Goal: Task Accomplishment & Management: Manage account settings

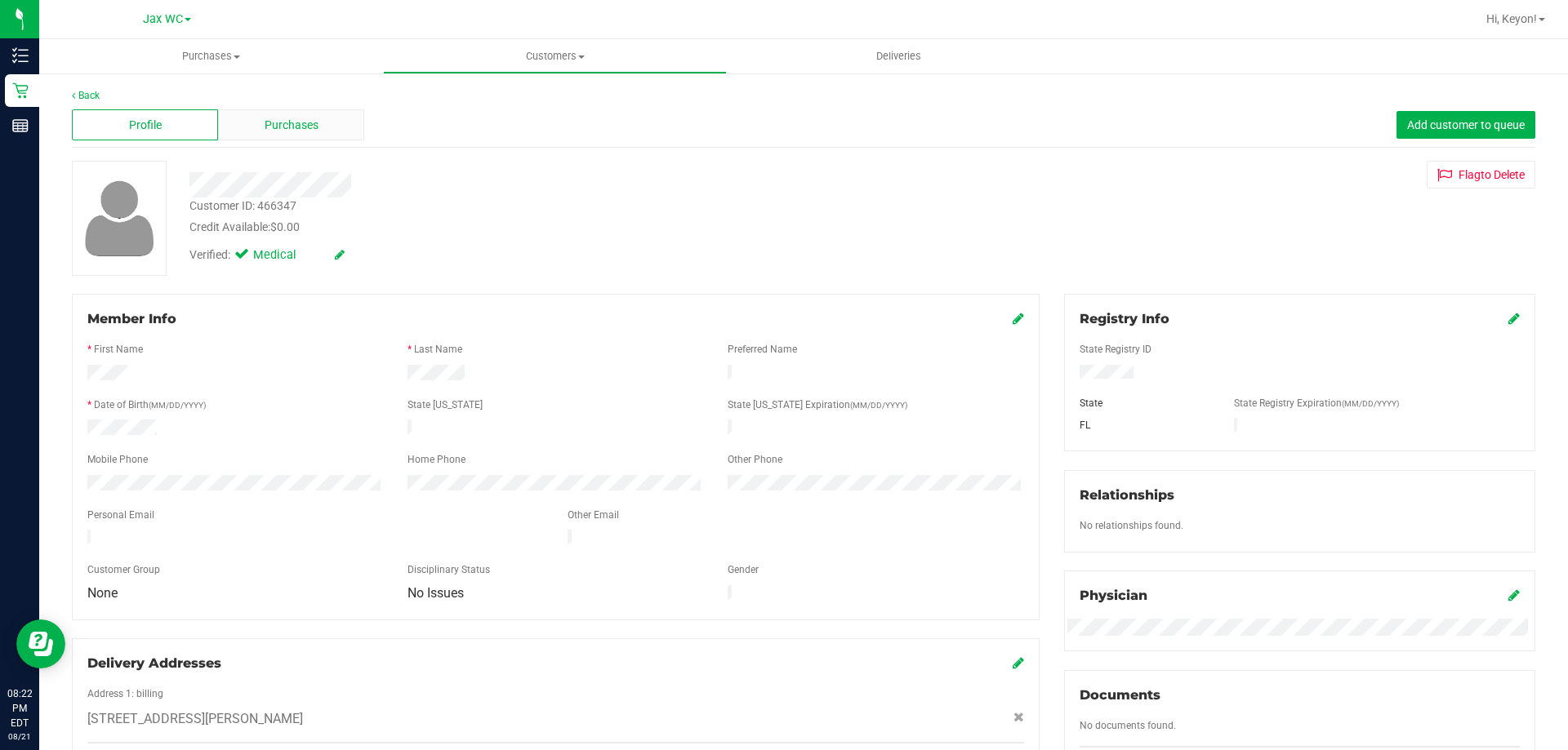
click at [324, 133] on div "Purchases" at bounding box center [291, 125] width 146 height 31
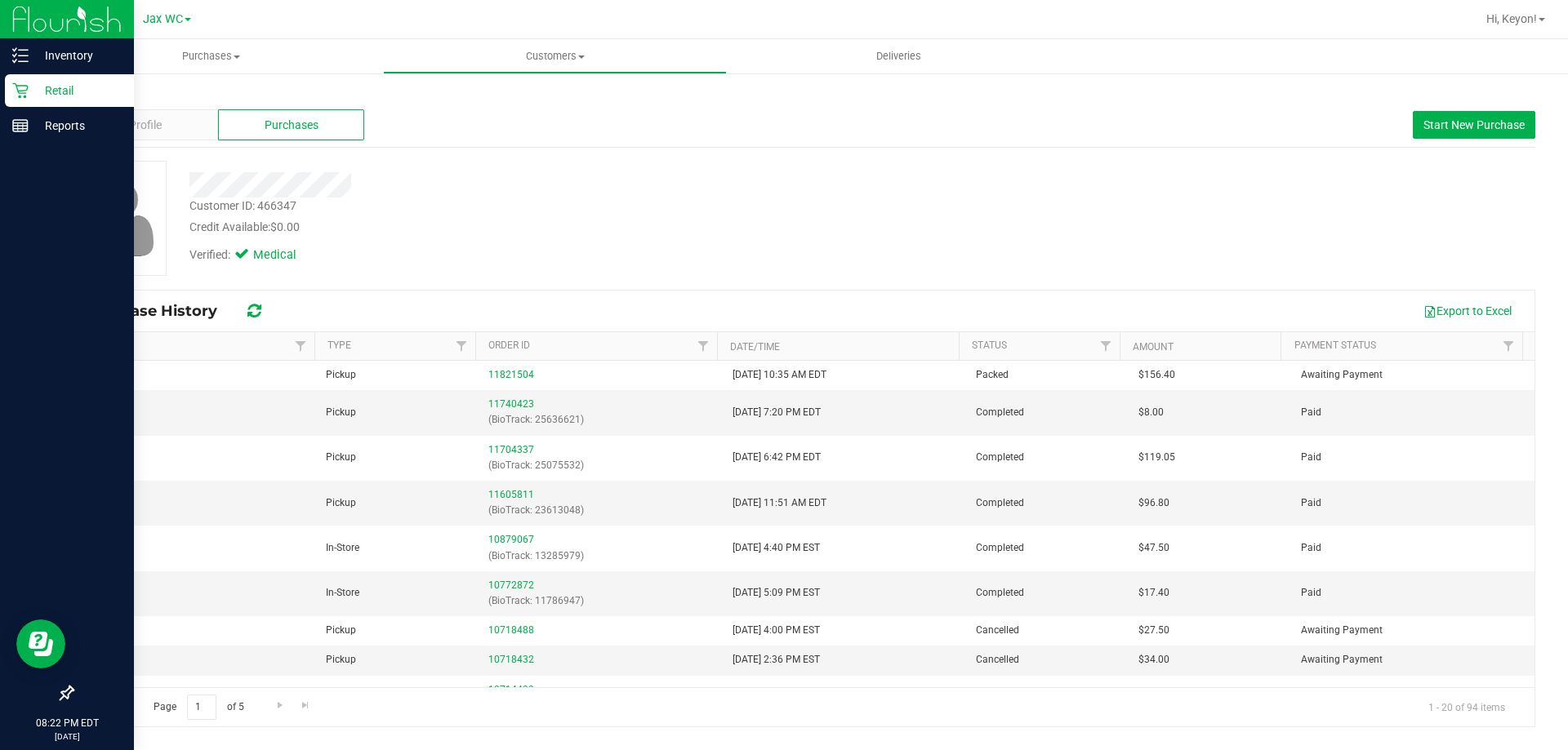
click at [22, 87] on icon at bounding box center [20, 90] width 16 height 16
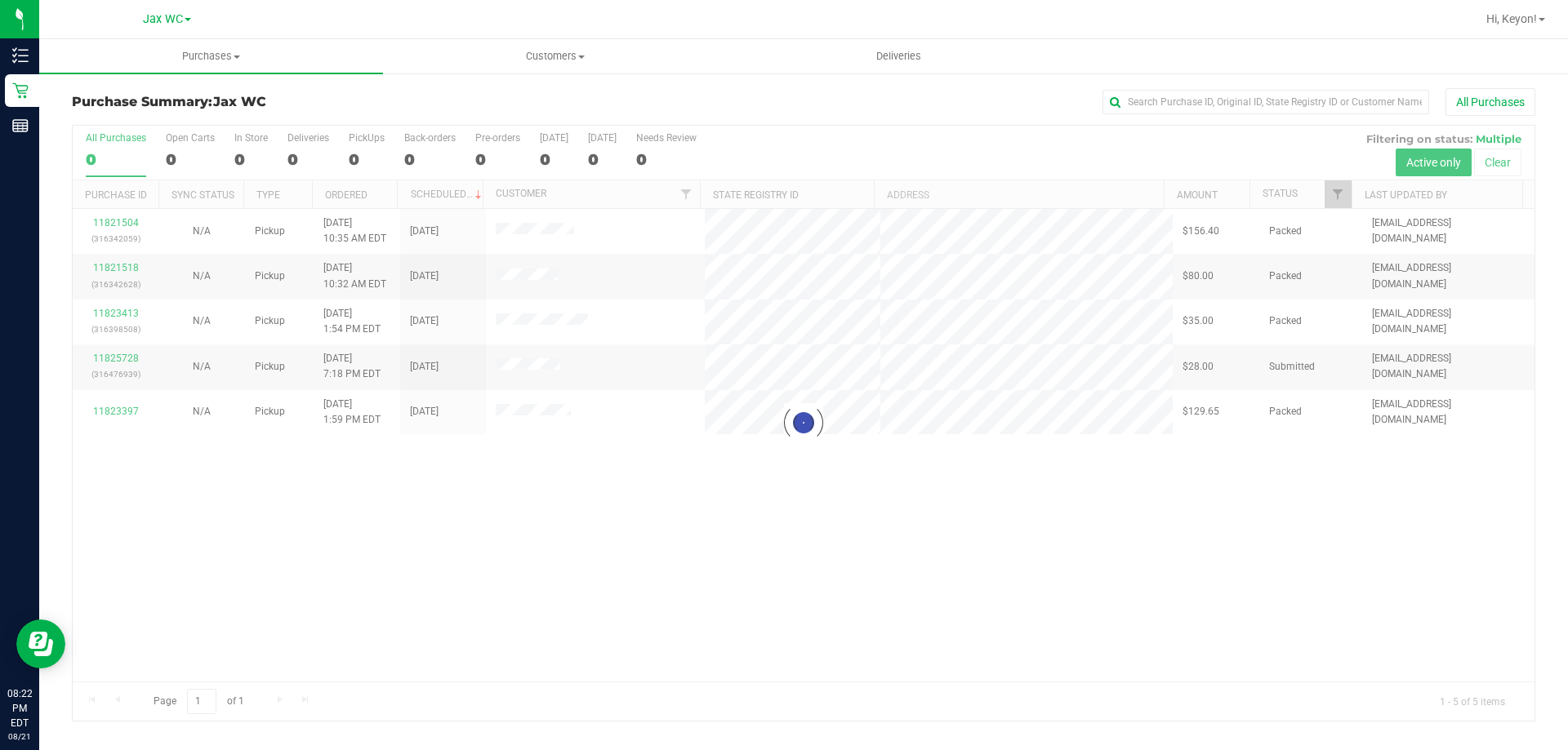
click at [529, 275] on div at bounding box center [803, 423] width 1462 height 595
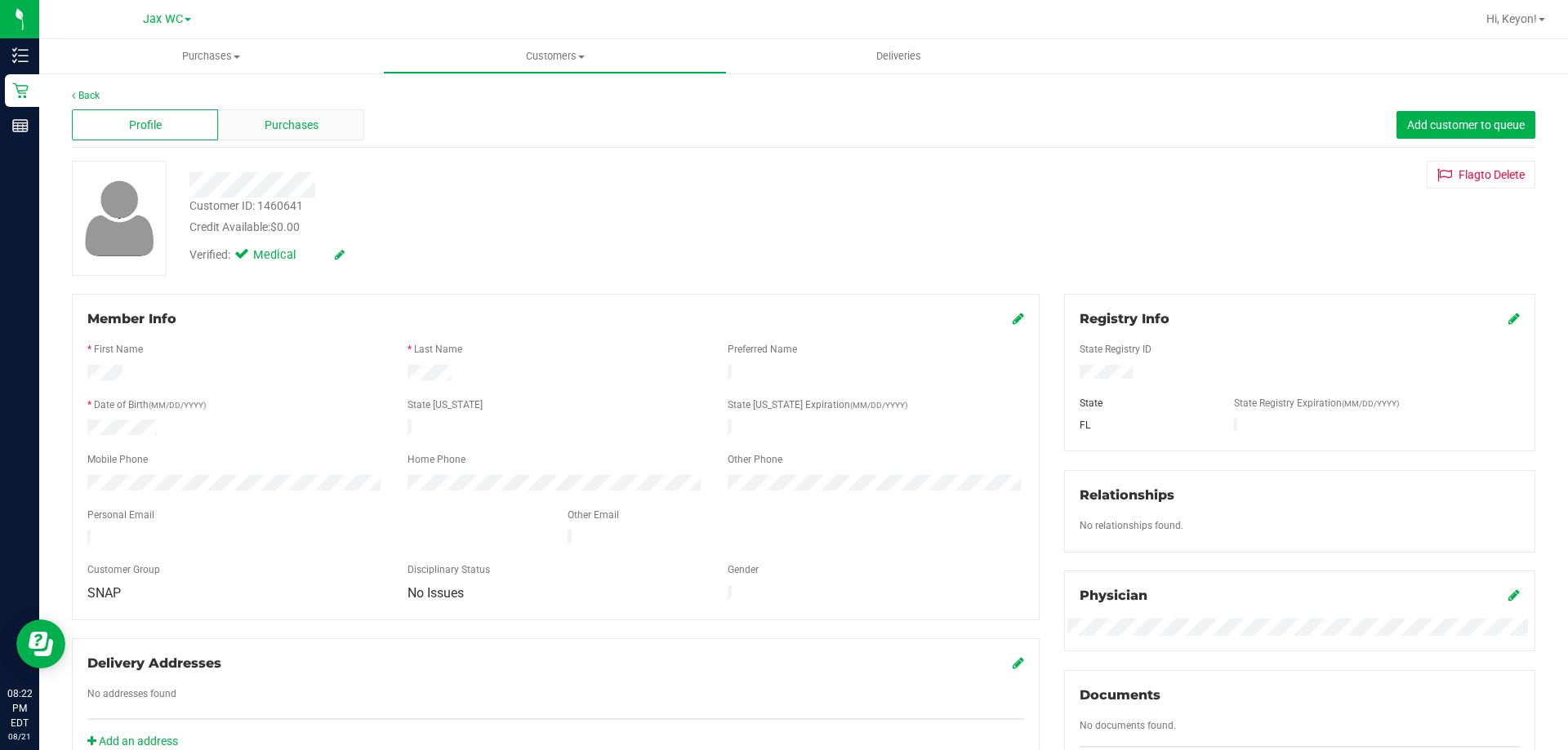
click at [361, 120] on div "Purchases" at bounding box center [291, 125] width 146 height 31
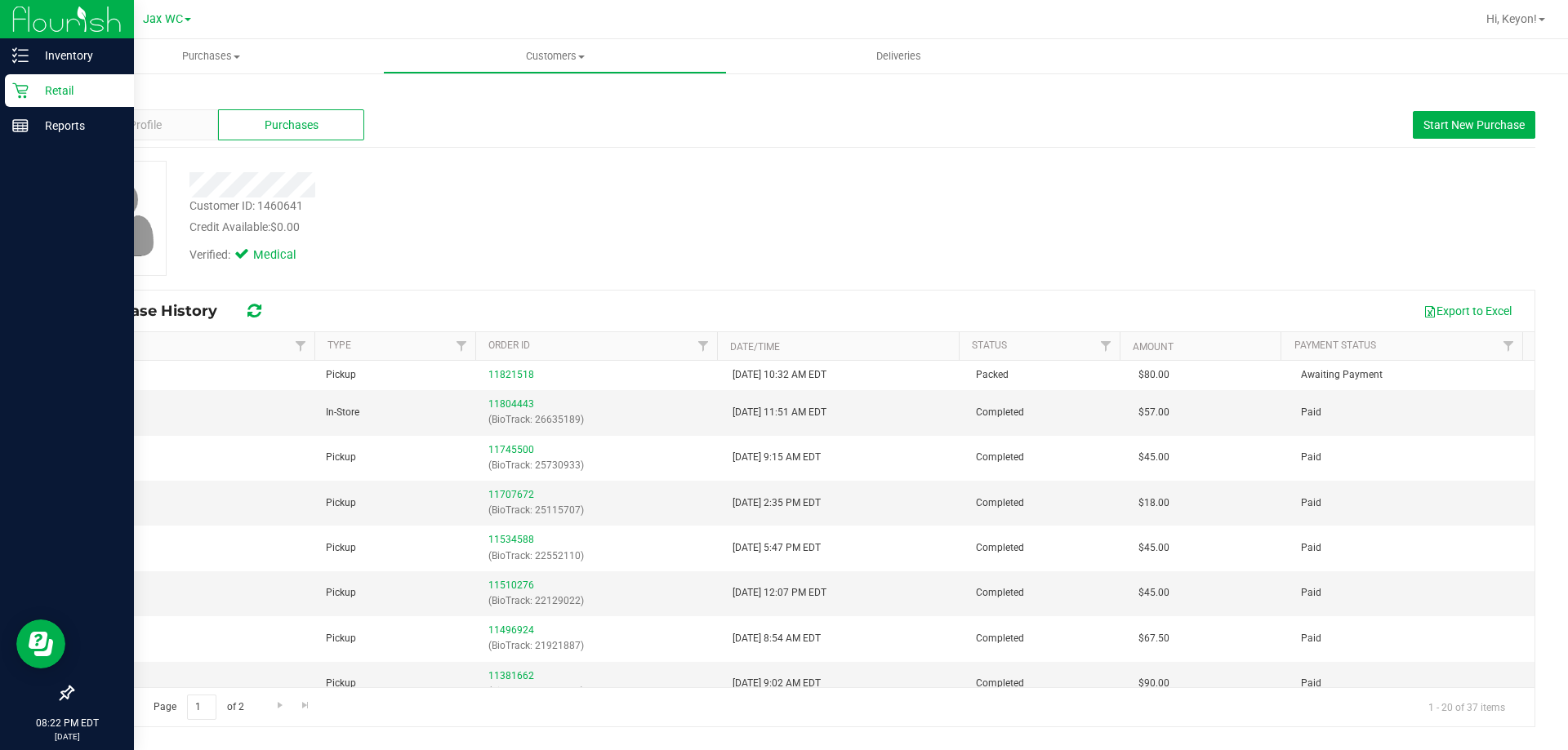
click at [38, 88] on p "Retail" at bounding box center [77, 90] width 98 height 20
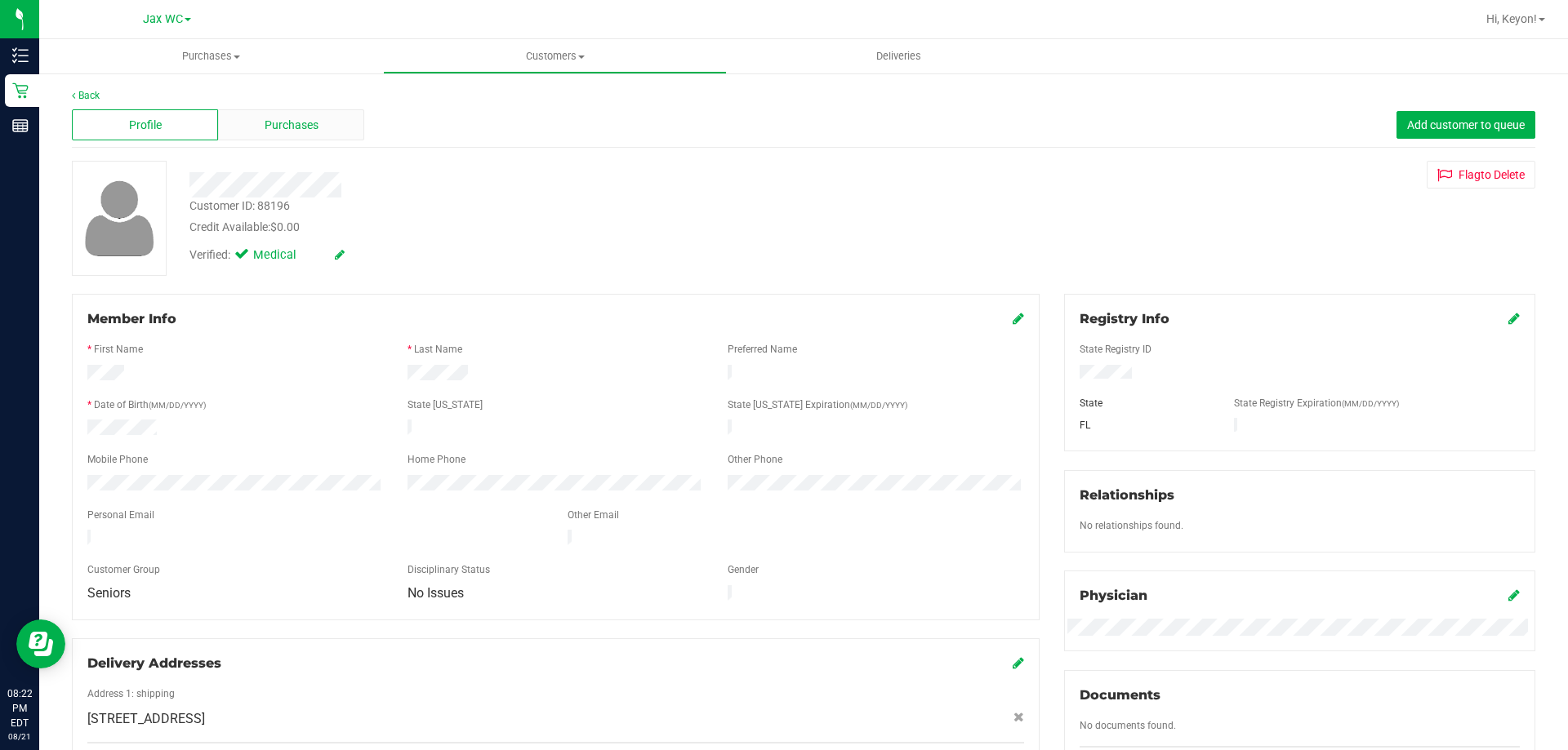
click at [341, 130] on div "Purchases" at bounding box center [291, 125] width 146 height 31
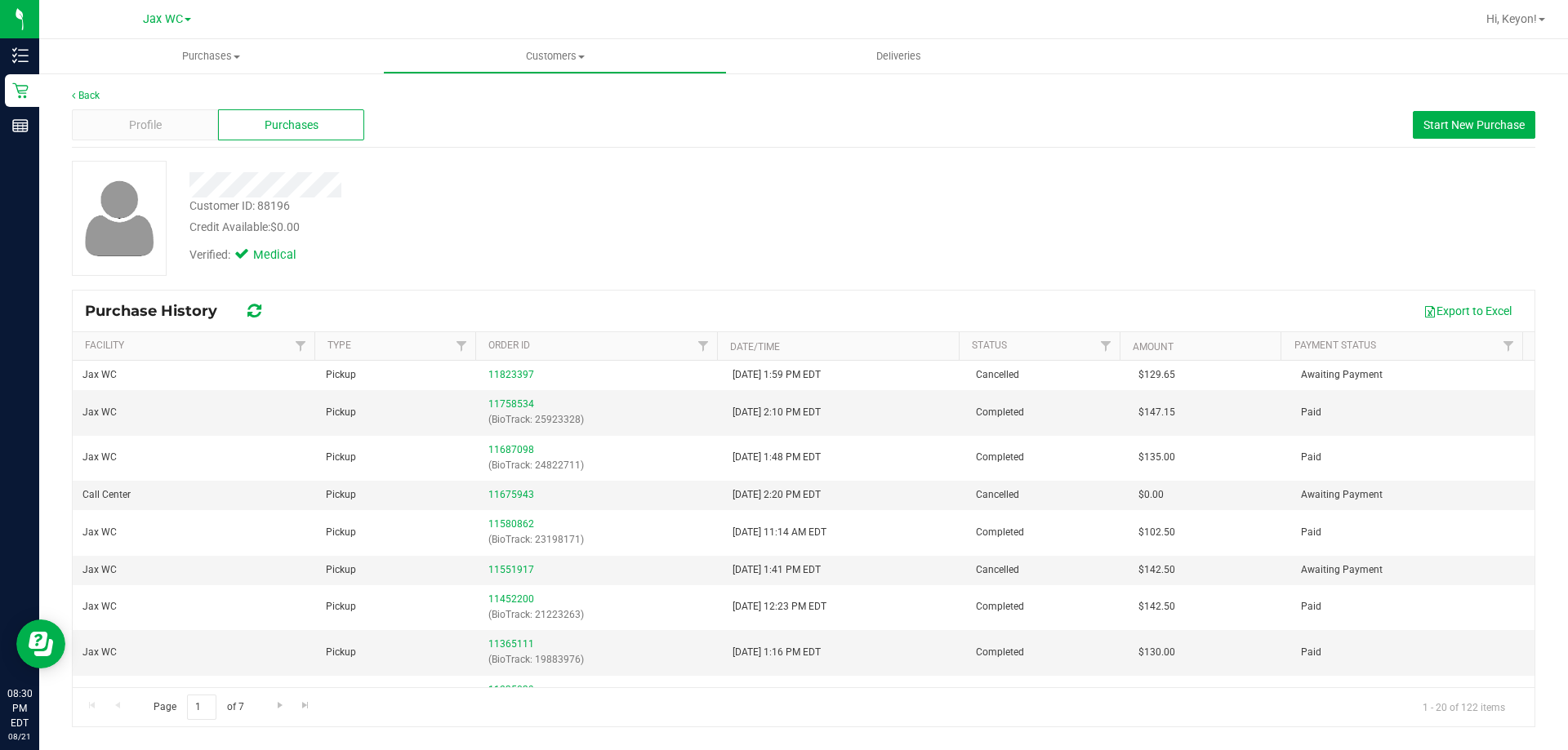
click at [1505, 9] on div "Hi, Keyon!" at bounding box center [1517, 19] width 72 height 29
click at [1505, 14] on span "Hi, Keyon!" at bounding box center [1511, 19] width 50 height 13
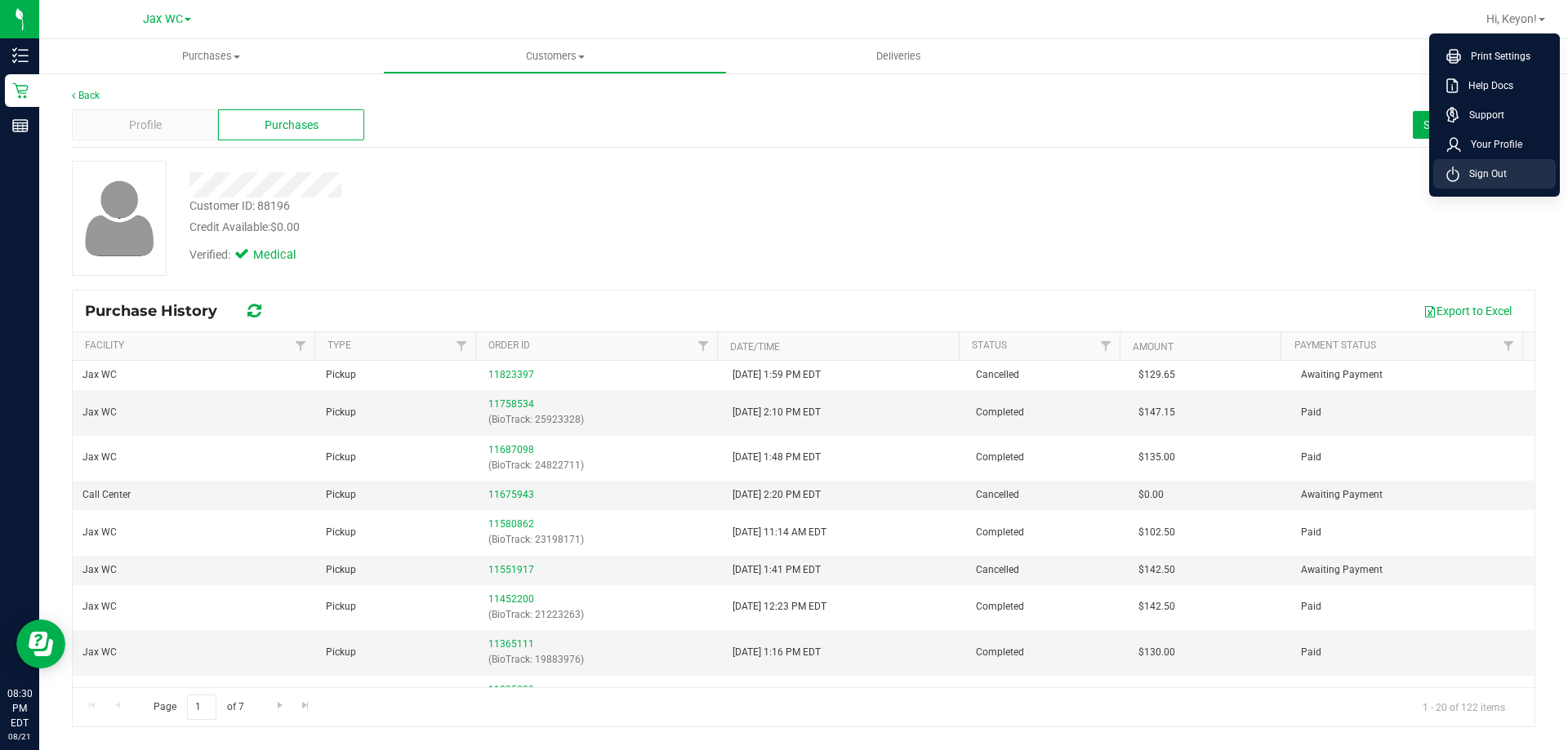
click at [1485, 167] on span "Sign Out" at bounding box center [1483, 173] width 48 height 16
